Goal: Task Accomplishment & Management: Manage account settings

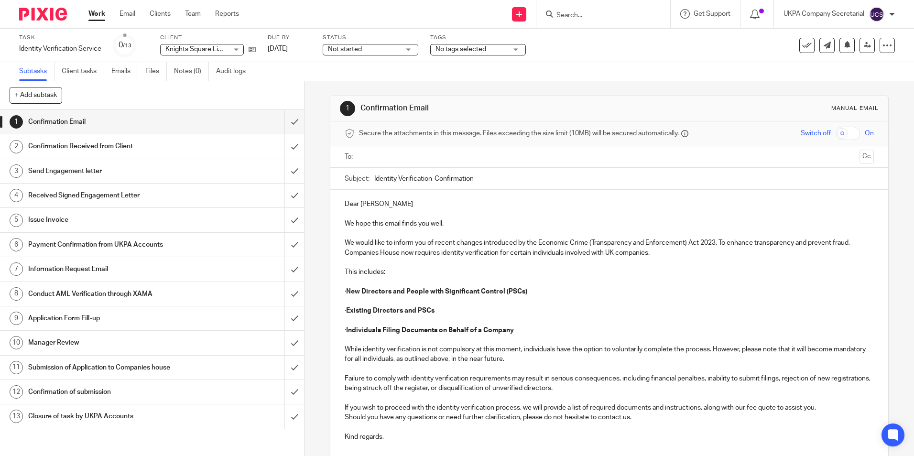
click at [406, 52] on div "Not started Not started" at bounding box center [371, 49] width 96 height 11
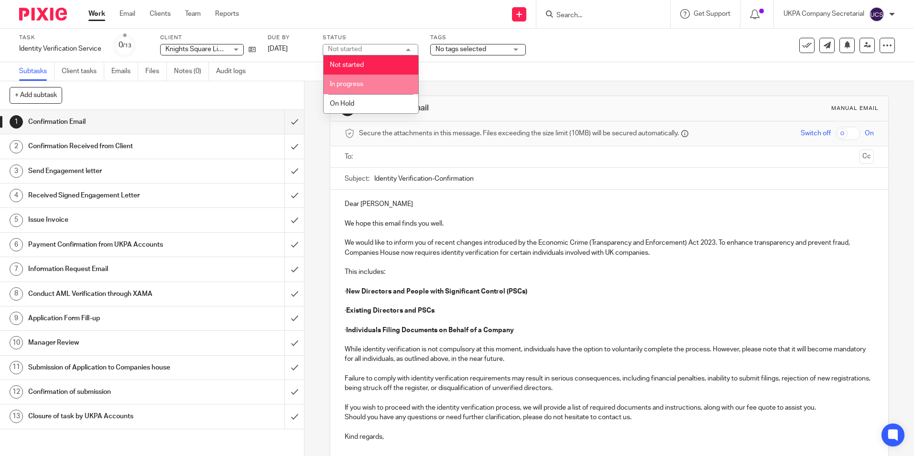
click at [369, 84] on li "In progress" at bounding box center [371, 85] width 95 height 20
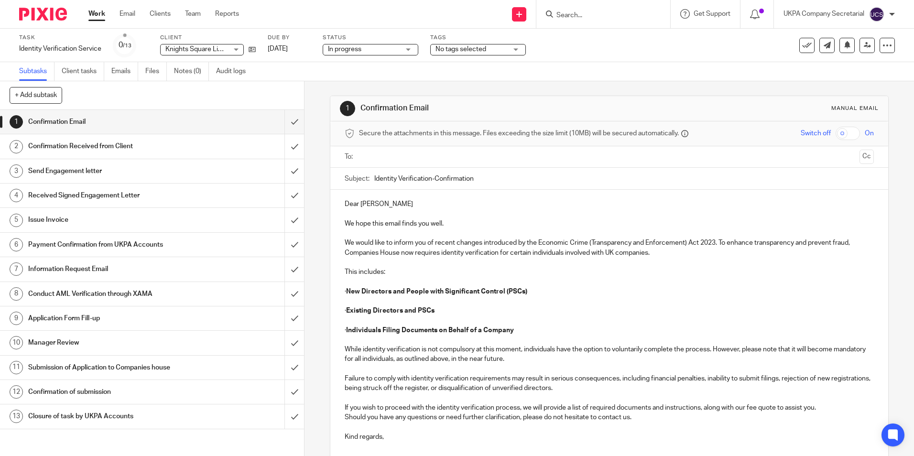
click at [584, 71] on div "Subtasks Client tasks Emails Files Notes (0) Audit logs" at bounding box center [457, 71] width 914 height 19
click at [283, 147] on input "submit" at bounding box center [152, 146] width 304 height 24
click at [284, 169] on input "submit" at bounding box center [152, 171] width 304 height 24
click at [285, 193] on input "submit" at bounding box center [152, 196] width 304 height 24
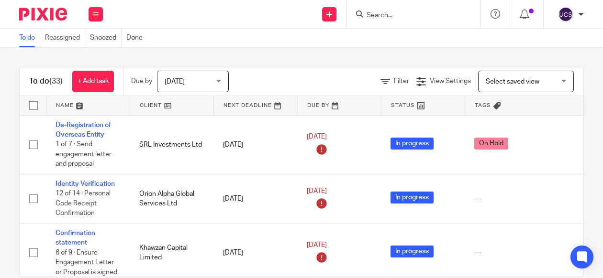
click at [376, 14] on input "Search" at bounding box center [408, 15] width 86 height 9
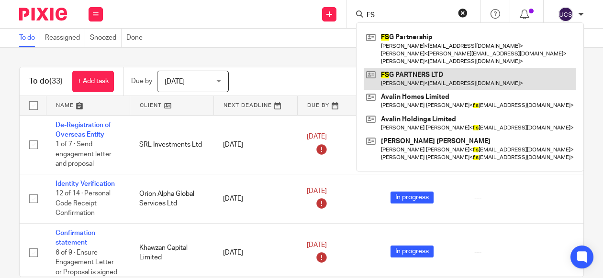
type input "FS"
click at [435, 69] on link at bounding box center [469, 79] width 212 height 22
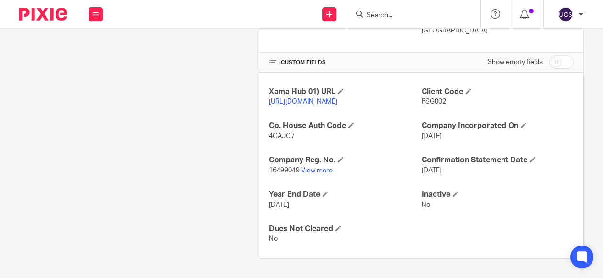
scroll to position [311, 0]
click at [311, 172] on link "View more" at bounding box center [317, 170] width 32 height 7
click at [315, 169] on link "View more" at bounding box center [317, 170] width 32 height 7
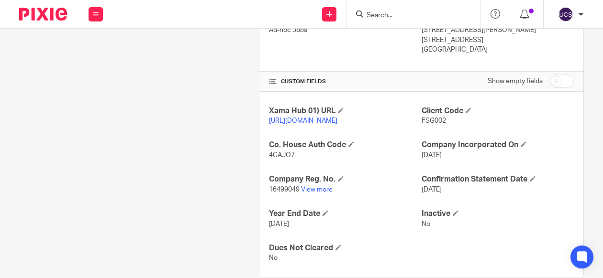
scroll to position [216, 0]
